Goal: Communication & Community: Answer question/provide support

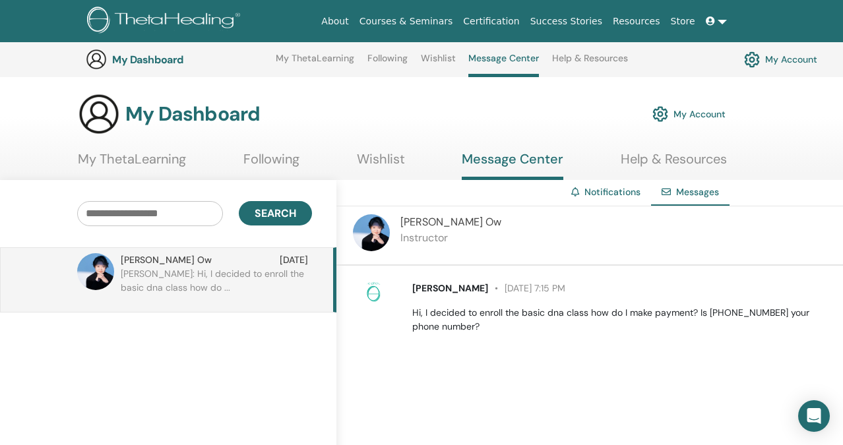
scroll to position [129, 112]
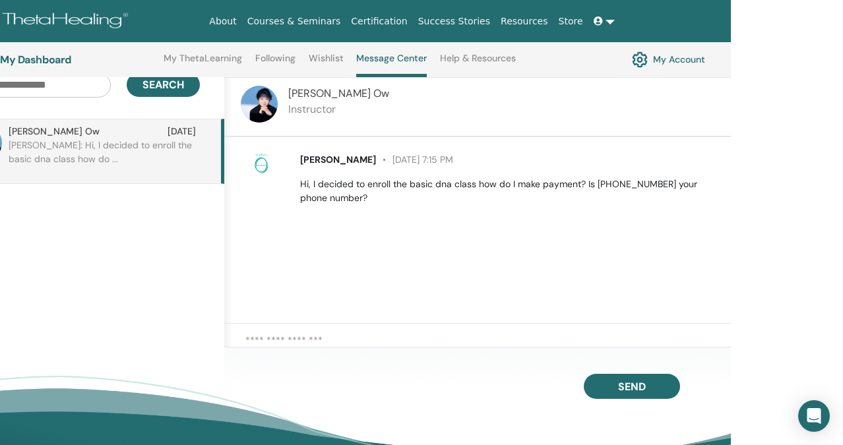
click at [294, 251] on div "francis loh September 27 at 7:15 PM Hi, I decided to enroll the basic dna class…" at bounding box center [477, 230] width 507 height 187
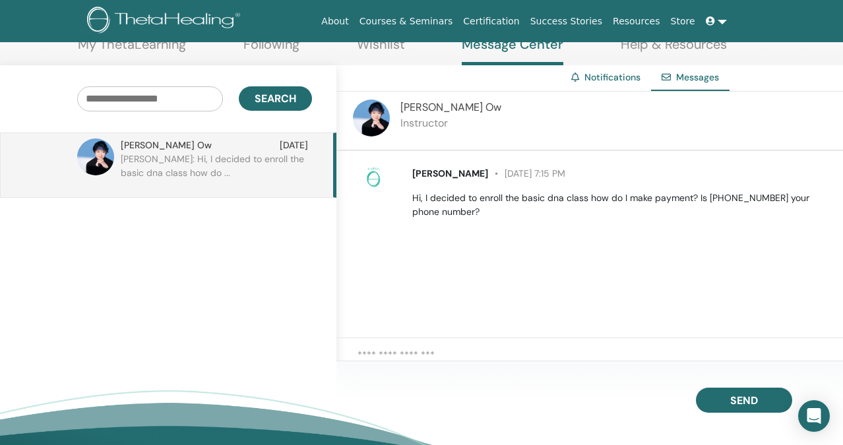
scroll to position [0, 0]
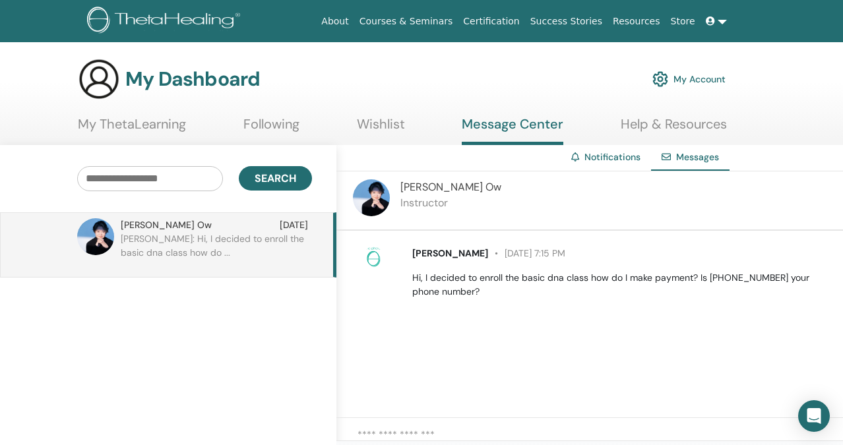
click at [722, 22] on link at bounding box center [717, 21] width 32 height 24
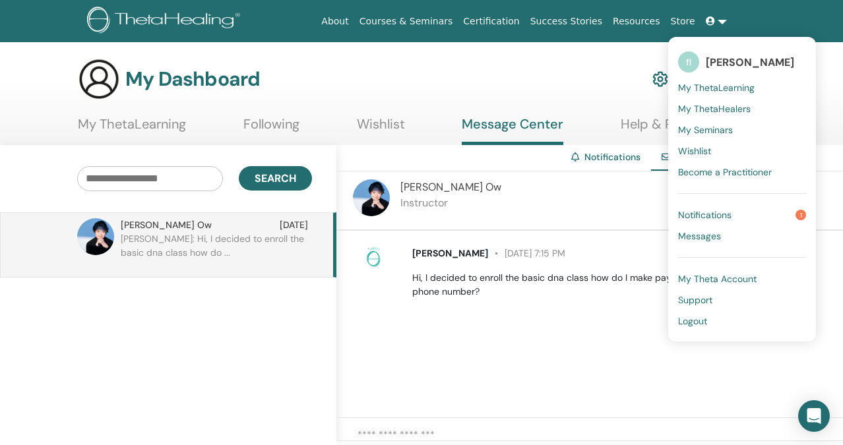
click at [727, 211] on span "Notifications" at bounding box center [704, 215] width 53 height 12
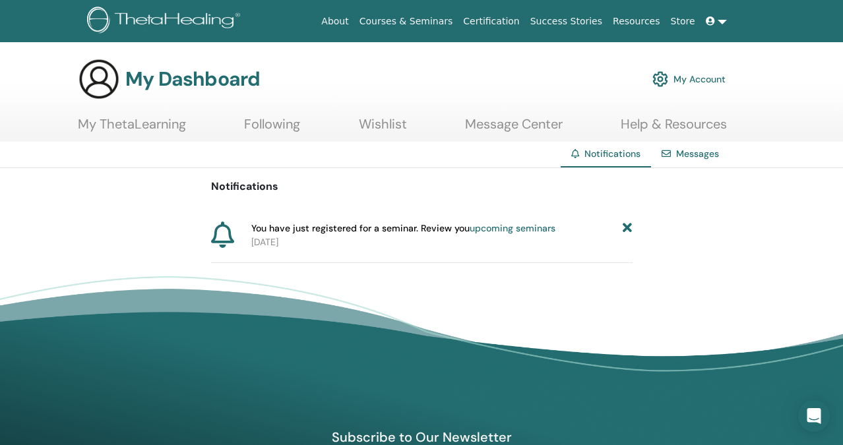
click at [723, 23] on link at bounding box center [717, 21] width 32 height 24
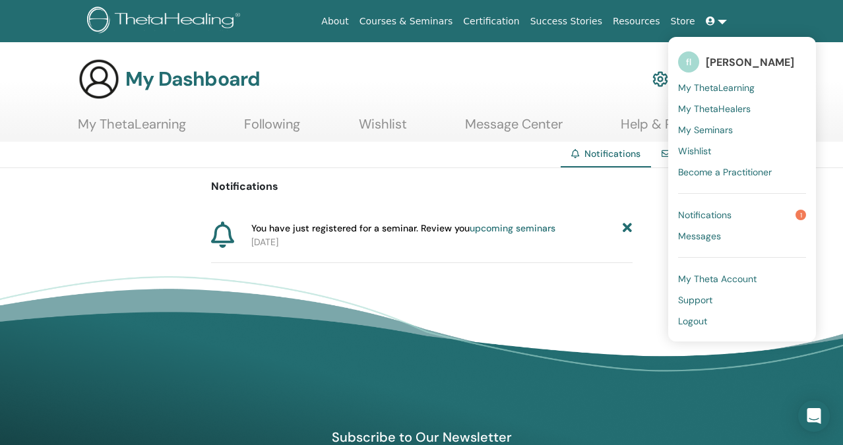
click at [703, 234] on span "Messages" at bounding box center [699, 236] width 43 height 12
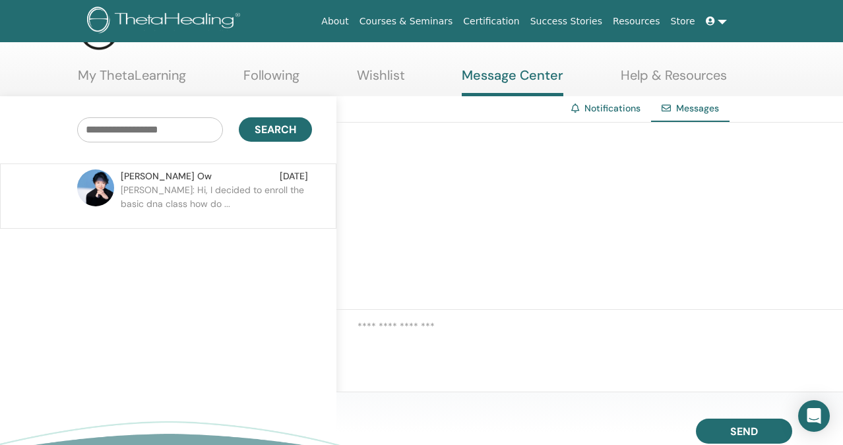
scroll to position [58, 0]
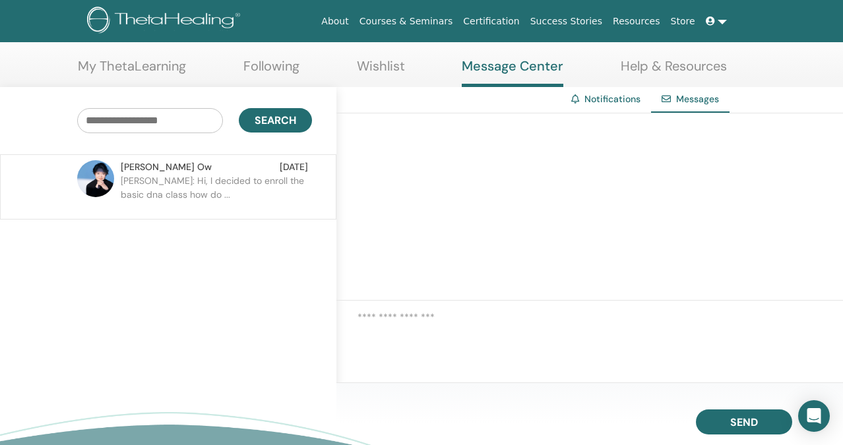
click at [310, 199] on p "francis: Hi, I decided to enroll the basic dna class how do ..." at bounding box center [216, 194] width 191 height 40
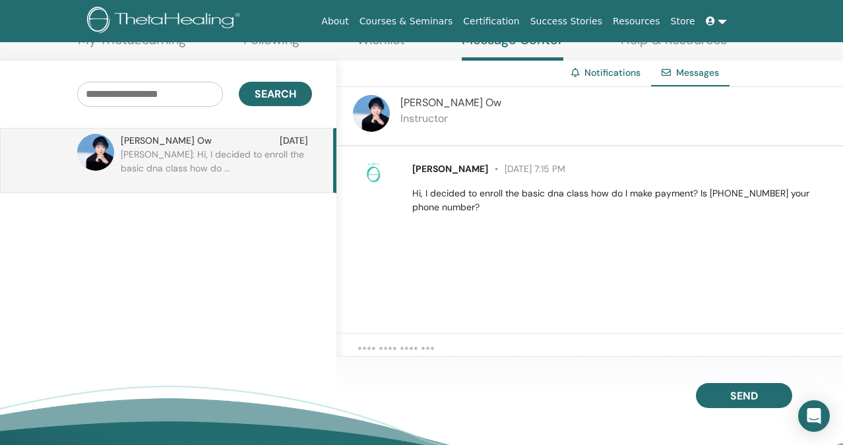
scroll to position [87, 0]
